Goal: Book appointment/travel/reservation

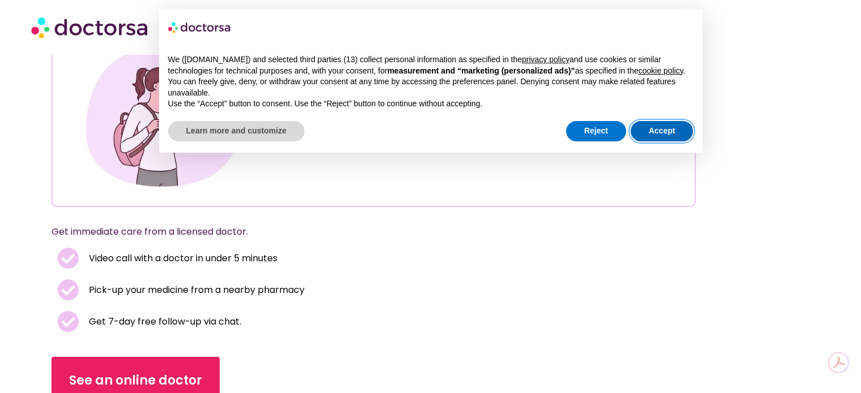
click at [676, 132] on button "Accept" at bounding box center [662, 131] width 63 height 20
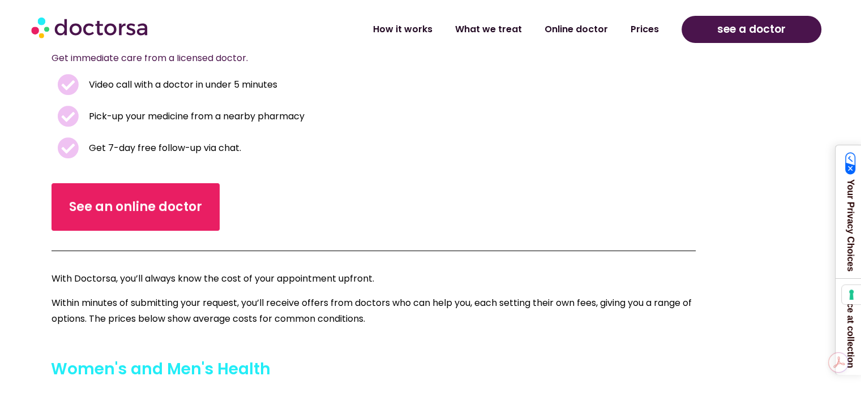
scroll to position [283, 0]
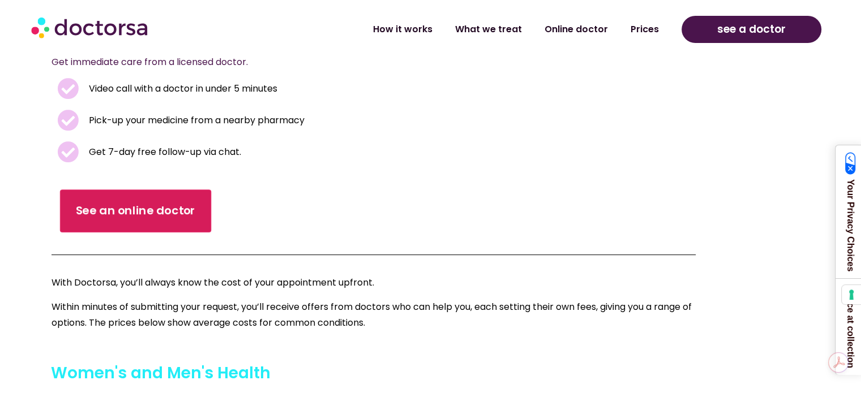
click at [134, 221] on link "See an online doctor" at bounding box center [135, 211] width 151 height 43
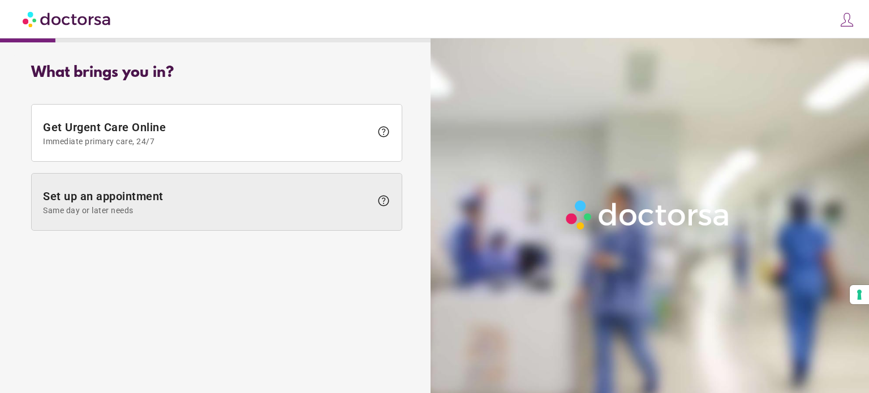
click at [188, 217] on span at bounding box center [217, 202] width 370 height 57
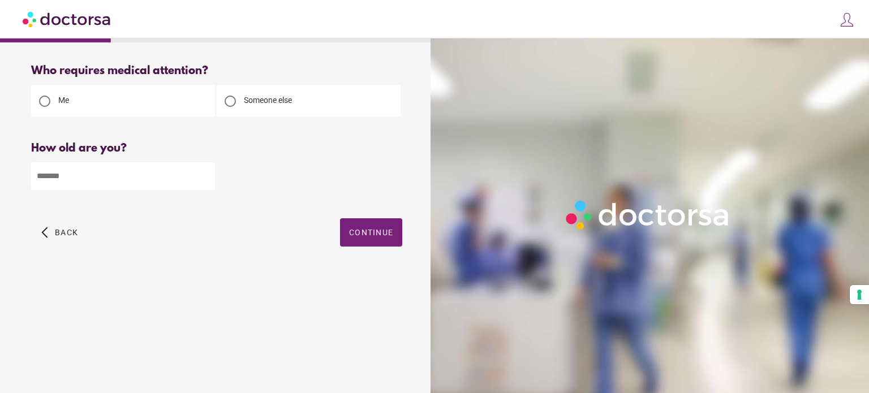
click at [105, 176] on input "number" at bounding box center [123, 176] width 184 height 28
type input "**"
click at [363, 226] on span "button" at bounding box center [371, 232] width 62 height 28
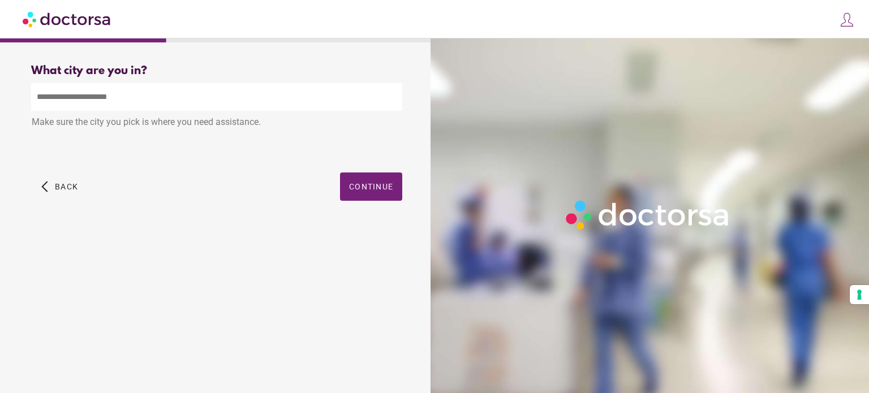
click at [154, 101] on input "text" at bounding box center [216, 97] width 371 height 28
click at [369, 187] on span "Continue" at bounding box center [371, 186] width 44 height 9
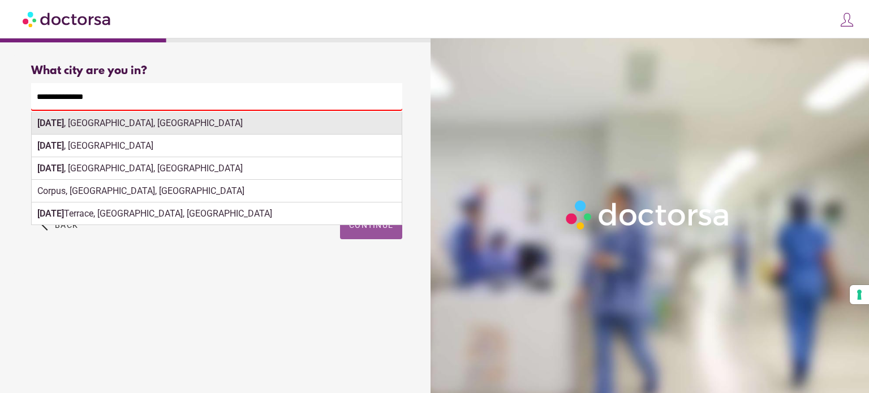
click at [95, 115] on div "Corpus Christi , TX, USA" at bounding box center [217, 123] width 370 height 23
type input "**********"
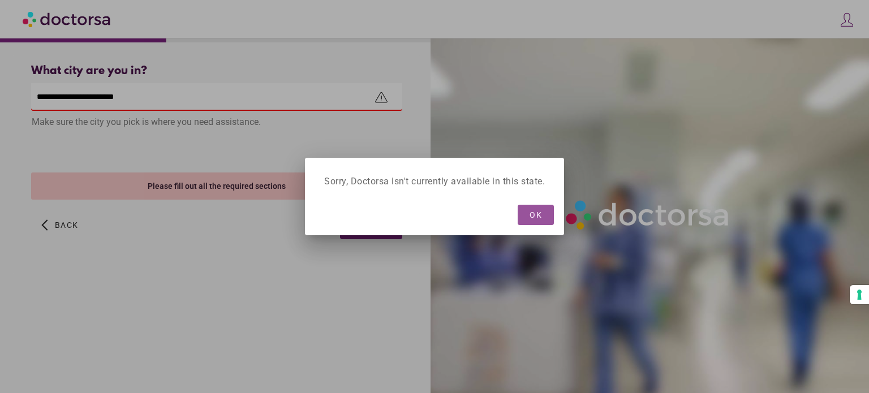
click at [542, 221] on span "button" at bounding box center [536, 215] width 36 height 20
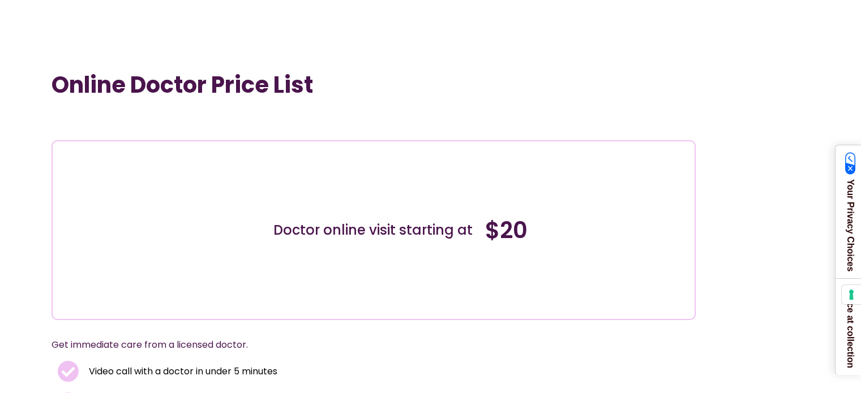
scroll to position [283, 0]
